Goal: Task Accomplishment & Management: Use online tool/utility

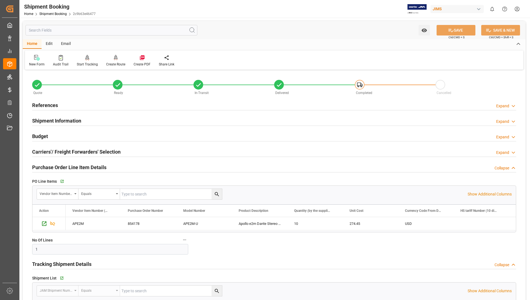
scroll to position [55, 0]
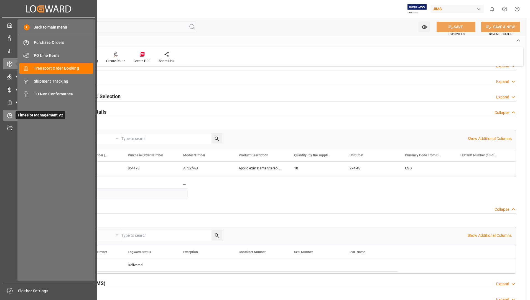
click at [11, 115] on icon at bounding box center [10, 116] width 6 height 6
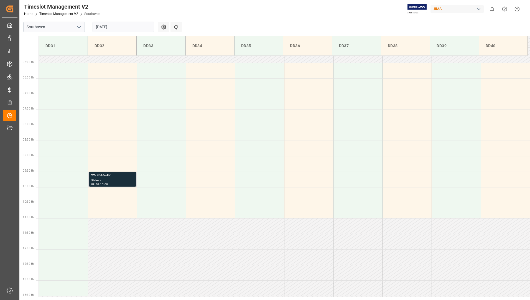
scroll to position [214, 0]
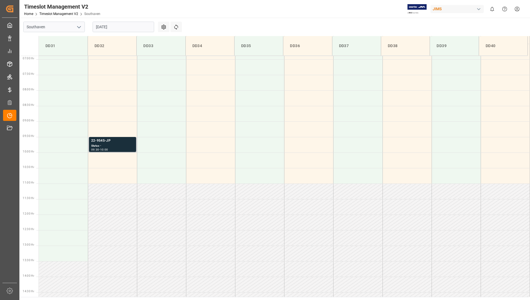
click at [123, 141] on div "22-9545-JP" at bounding box center [112, 141] width 43 height 6
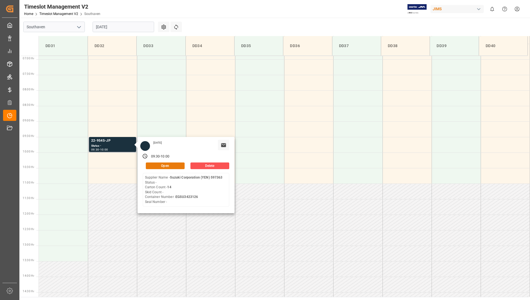
click at [161, 163] on button "Open" at bounding box center [165, 165] width 39 height 7
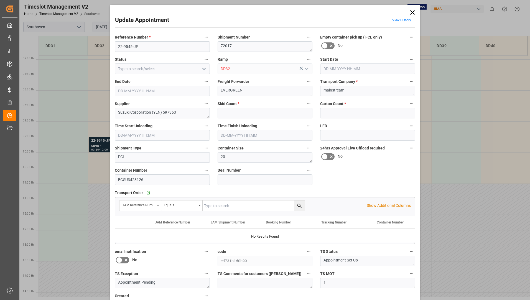
type input "0"
type input "14"
type input "[DATE] 09:30"
type input "[DATE] 10:00"
type input "[DATE] 12:46"
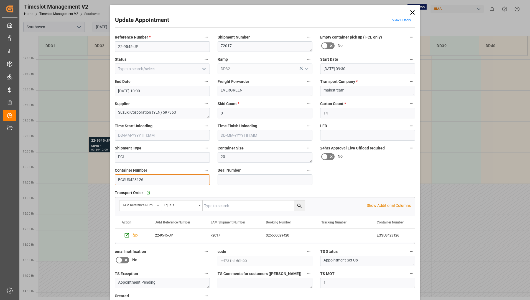
drag, startPoint x: 117, startPoint y: 180, endPoint x: 148, endPoint y: 179, distance: 31.3
click at [148, 179] on input "EGSU3423126" at bounding box center [162, 179] width 95 height 11
